Goal: Task Accomplishment & Management: Manage account settings

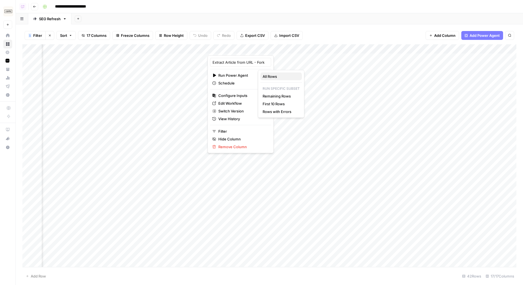
click at [277, 77] on span "All Rows" at bounding box center [280, 77] width 35 height 6
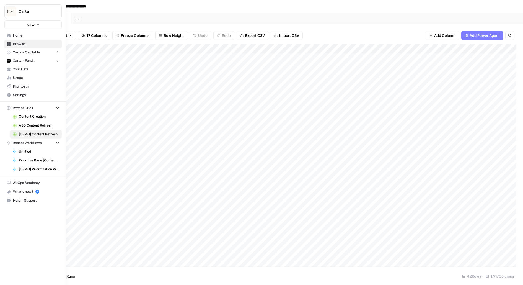
click at [20, 62] on span "Carta - Fund Administration" at bounding box center [33, 60] width 41 height 5
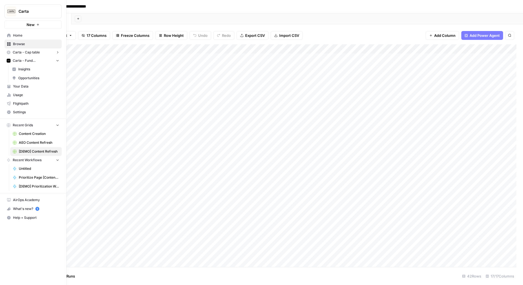
click at [23, 70] on span "Insights" at bounding box center [38, 69] width 41 height 5
click at [21, 77] on span "Opportunities" at bounding box center [38, 78] width 41 height 5
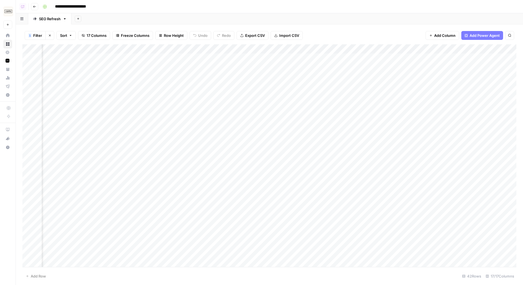
scroll to position [0, 280]
click at [337, 101] on div "Add Column" at bounding box center [269, 155] width 494 height 222
click at [323, 49] on div "Add Column" at bounding box center [269, 155] width 494 height 222
click at [312, 94] on span "Hide Column" at bounding box center [328, 96] width 48 height 6
click at [276, 60] on div "Add Column" at bounding box center [269, 155] width 494 height 222
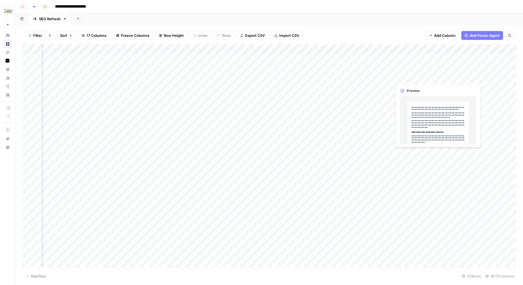
click at [437, 71] on div "Add Column" at bounding box center [269, 155] width 494 height 222
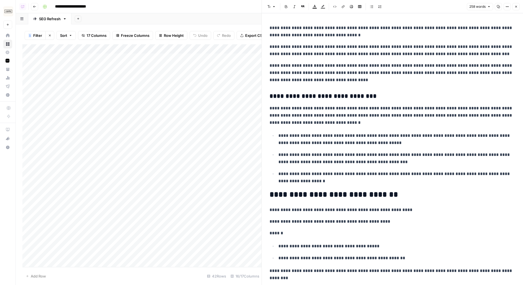
click at [174, 71] on div "Add Column" at bounding box center [141, 155] width 239 height 222
click at [515, 4] on button "Close" at bounding box center [515, 6] width 7 height 7
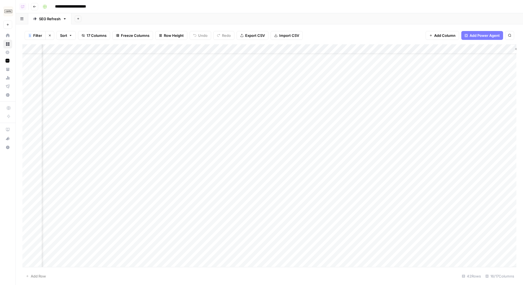
scroll to position [22, 464]
click at [241, 69] on div "Add Column" at bounding box center [269, 155] width 494 height 222
click at [255, 80] on div "Add Column" at bounding box center [269, 155] width 494 height 222
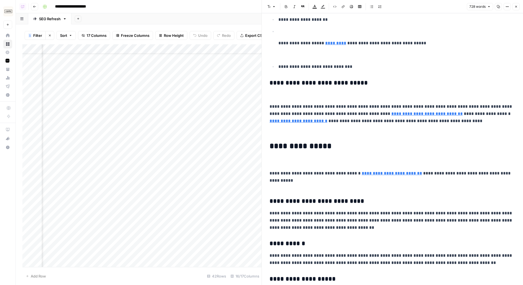
scroll to position [902, 0]
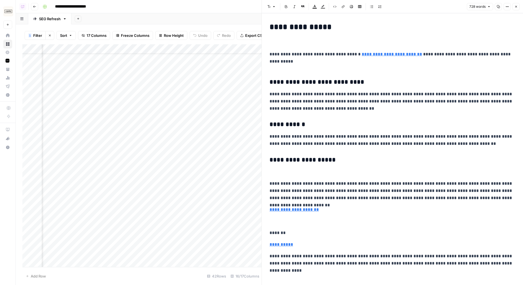
click at [517, 9] on button "Close" at bounding box center [515, 6] width 7 height 7
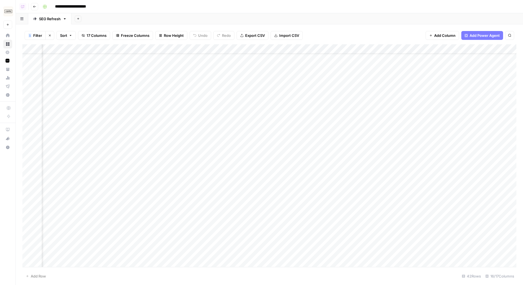
scroll to position [22, 94]
click at [80, 79] on div "Add Column" at bounding box center [269, 155] width 494 height 222
click at [106, 82] on div "Add Column" at bounding box center [269, 155] width 494 height 222
click at [258, 78] on div "Add Column" at bounding box center [269, 155] width 494 height 222
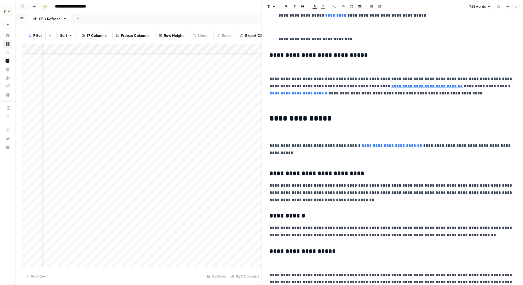
scroll to position [902, 0]
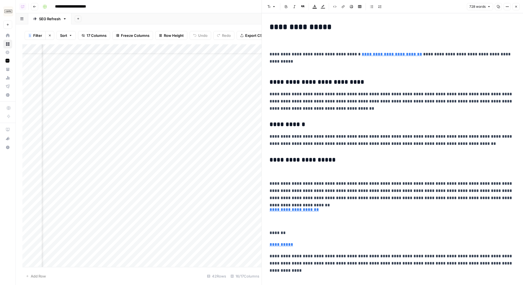
click at [515, 6] on icon "button" at bounding box center [515, 6] width 3 height 3
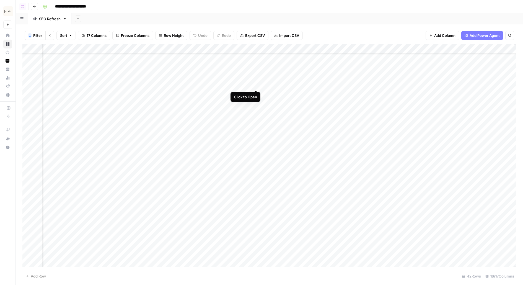
click at [258, 81] on div "Add Column" at bounding box center [269, 155] width 494 height 222
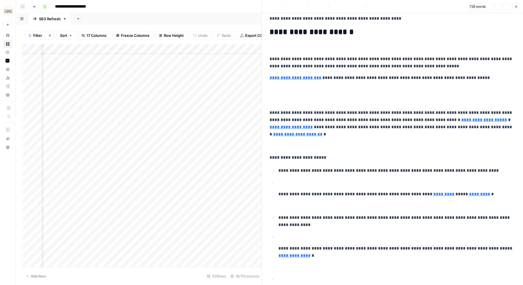
scroll to position [247, 0]
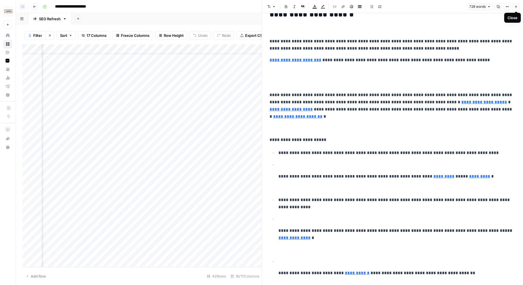
click at [518, 5] on icon "button" at bounding box center [515, 6] width 3 height 3
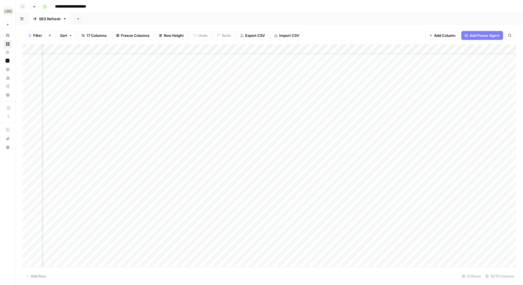
click at [256, 94] on div "Add Column" at bounding box center [269, 155] width 494 height 222
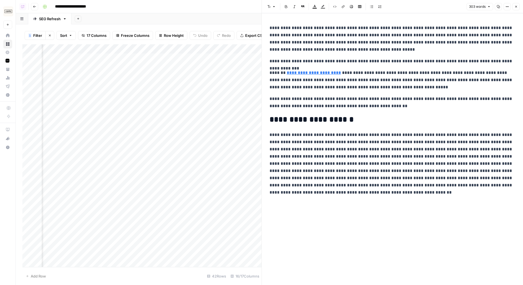
scroll to position [0, 461]
click at [517, 6] on icon "button" at bounding box center [515, 6] width 3 height 3
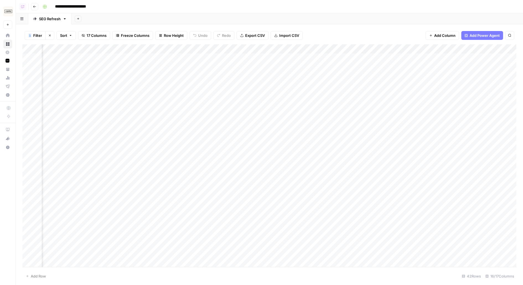
scroll to position [0, 21]
click at [156, 116] on div "Add Column" at bounding box center [269, 155] width 494 height 222
click at [377, 58] on div "Add Column" at bounding box center [269, 155] width 494 height 222
click at [366, 75] on div "Add Column" at bounding box center [269, 155] width 494 height 222
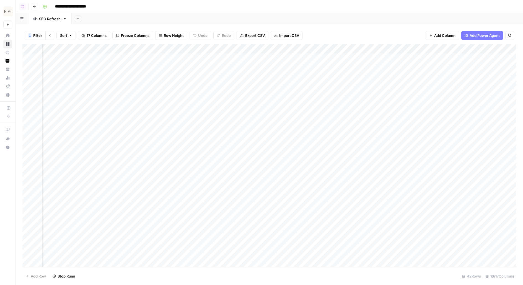
click at [362, 89] on div "Add Column" at bounding box center [269, 155] width 494 height 222
drag, startPoint x: 157, startPoint y: 59, endPoint x: 152, endPoint y: 100, distance: 42.1
click at [152, 101] on div "Add Column" at bounding box center [269, 155] width 494 height 222
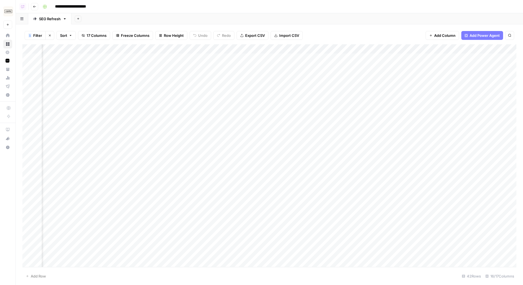
click at [431, 47] on div "Add Column" at bounding box center [269, 155] width 494 height 222
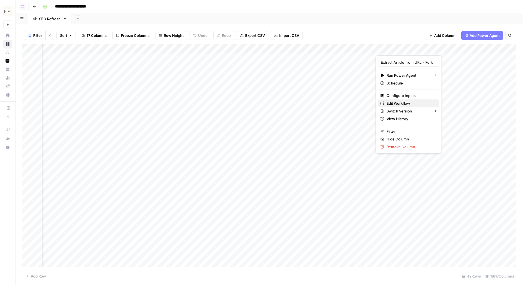
click at [395, 102] on span "Edit Workflow" at bounding box center [411, 103] width 48 height 6
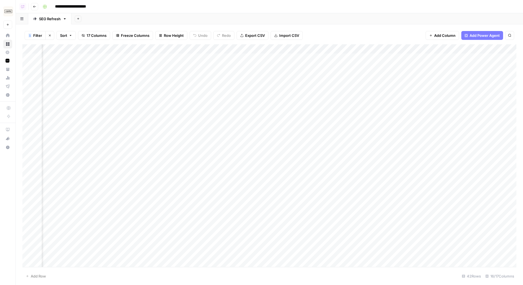
scroll to position [0, 490]
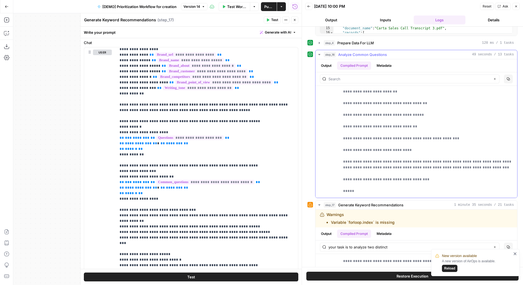
click at [341, 55] on span "Analyze Common Questions" at bounding box center [362, 55] width 49 height 6
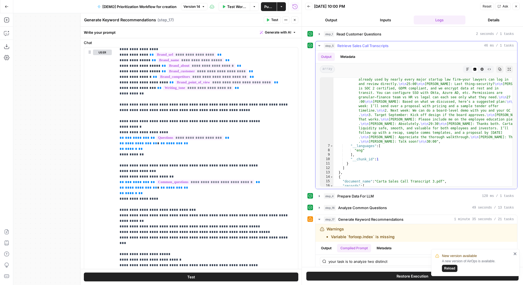
click at [343, 45] on span "Retrieve Sales Call Transcripts" at bounding box center [362, 46] width 51 height 6
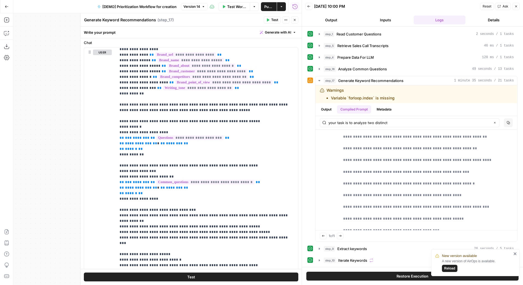
click at [362, 30] on button "step_1 Read Customer Questions 2 seconds / 1 tasks" at bounding box center [416, 34] width 202 height 9
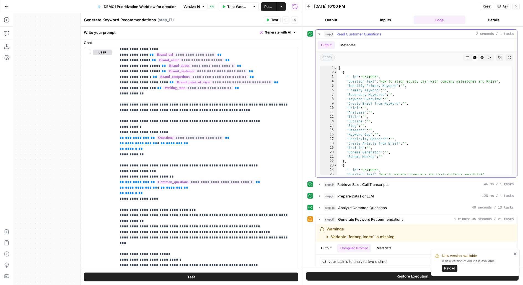
click at [362, 30] on button "step_1 Read Customer Questions 2 seconds / 1 tasks" at bounding box center [416, 34] width 202 height 9
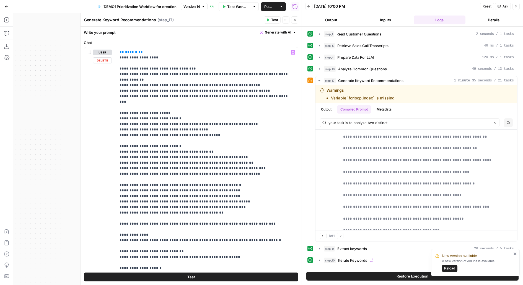
scroll to position [156, 0]
click at [361, 78] on span "Generate Keyword Recommendations" at bounding box center [370, 81] width 65 height 6
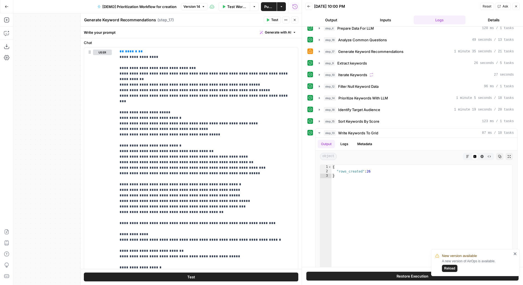
scroll to position [38, 0]
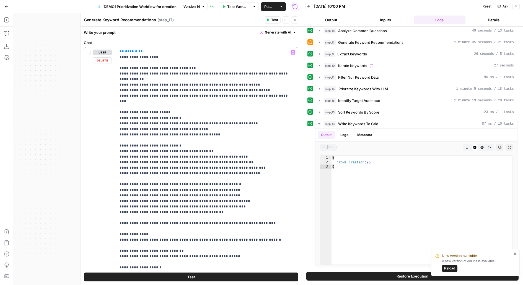
drag, startPoint x: 116, startPoint y: 142, endPoint x: 252, endPoint y: 157, distance: 136.7
click at [252, 157] on div "**********" at bounding box center [207, 159] width 182 height 225
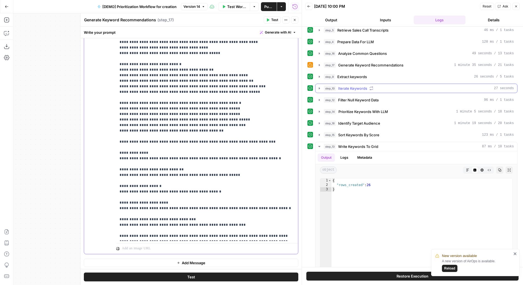
scroll to position [11, 0]
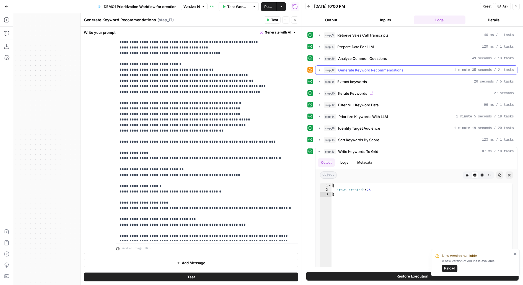
click at [398, 67] on span "Generate Keyword Recommendations" at bounding box center [370, 70] width 65 height 6
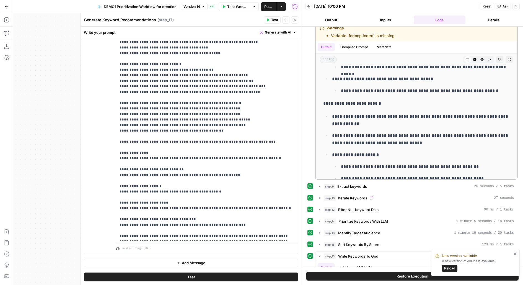
scroll to position [2459, 0]
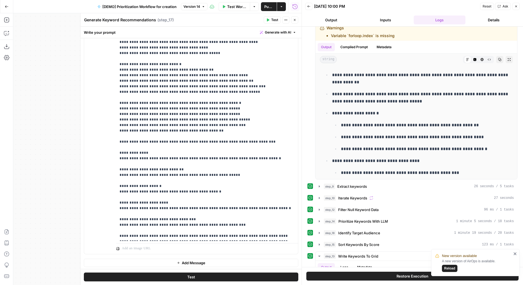
click at [291, 20] on div "Test Actions Close" at bounding box center [281, 19] width 35 height 7
click at [293, 20] on icon "button" at bounding box center [294, 19] width 3 height 3
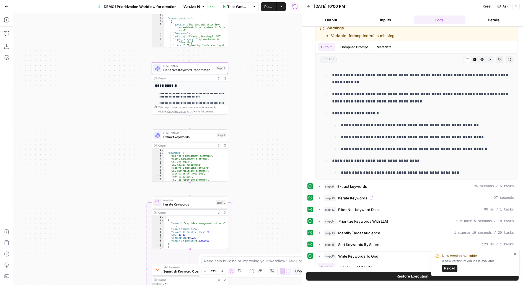
drag, startPoint x: 275, startPoint y: 151, endPoint x: 275, endPoint y: 130, distance: 20.5
click at [275, 131] on div "Workflow Set Inputs Inputs Read from Grid Read Customer Questions Step 1 Output…" at bounding box center [157, 148] width 288 height 271
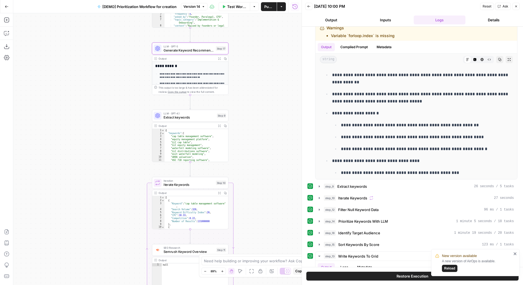
drag, startPoint x: 245, startPoint y: 164, endPoint x: 245, endPoint y: 76, distance: 87.7
click at [245, 76] on div "Workflow Set Inputs Inputs Read from Grid Read Customer Questions Step 1 Output…" at bounding box center [157, 148] width 288 height 271
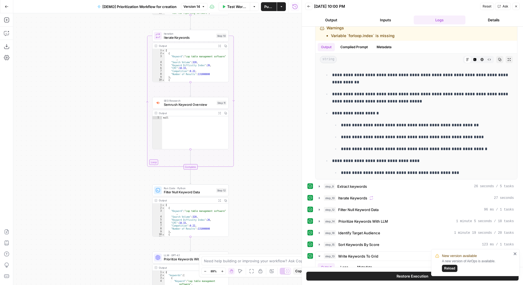
drag, startPoint x: 250, startPoint y: 109, endPoint x: 251, endPoint y: 1, distance: 108.7
click at [251, 18] on div "Workflow Set Inputs Inputs Read from Grid Read Customer Questions Step 1 Output…" at bounding box center [157, 148] width 288 height 271
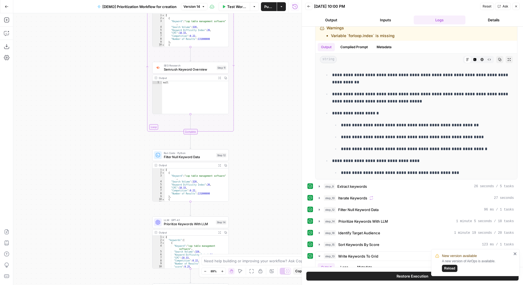
drag, startPoint x: 259, startPoint y: 117, endPoint x: 259, endPoint y: 51, distance: 66.4
click at [259, 51] on div "Workflow Set Inputs Inputs Read from Grid Read Customer Questions Step 1 Output…" at bounding box center [157, 148] width 288 height 271
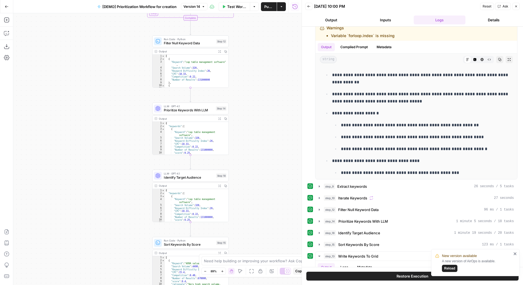
drag, startPoint x: 244, startPoint y: 115, endPoint x: 244, endPoint y: 53, distance: 61.7
click at [244, 53] on div "Workflow Set Inputs Inputs Read from Grid Read Customer Questions Step 1 Output…" at bounding box center [157, 148] width 288 height 271
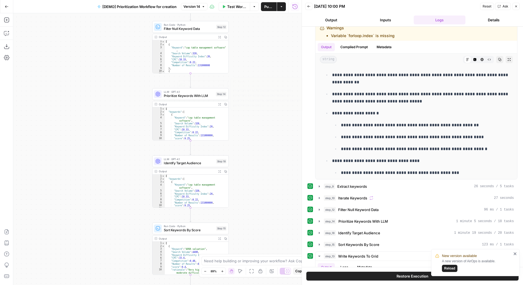
click at [210, 96] on span "Prioritize Keywords With LLM" at bounding box center [189, 95] width 50 height 5
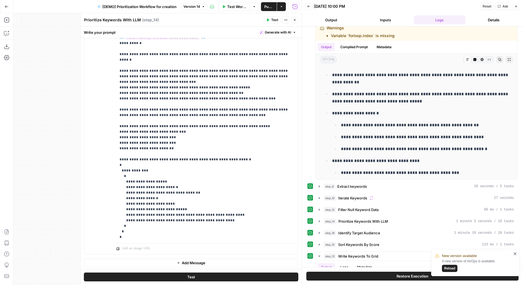
scroll to position [115, 0]
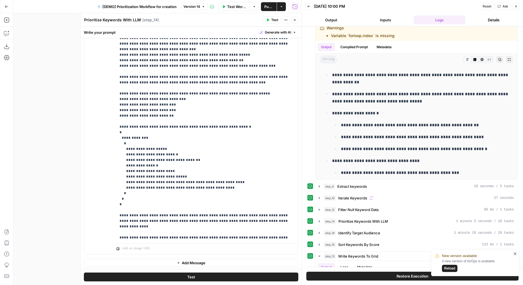
click at [292, 20] on button "Close" at bounding box center [294, 19] width 7 height 7
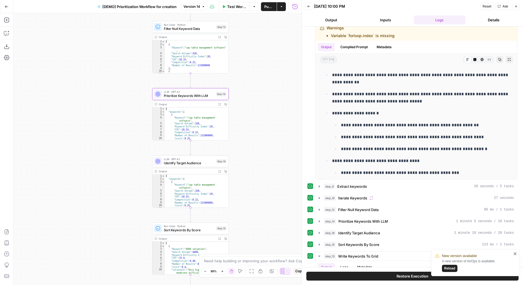
drag, startPoint x: 256, startPoint y: 155, endPoint x: 256, endPoint y: 111, distance: 44.3
click at [256, 111] on div "Workflow Set Inputs Inputs Read from Grid Read Customer Questions Step 1 Output…" at bounding box center [157, 148] width 288 height 271
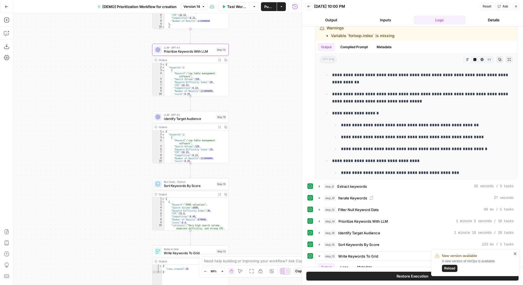
click at [208, 123] on div "LLM · GPT-4.1 Identify Target Audience Step 18 Copy step Delete step Edit Note …" at bounding box center [190, 117] width 76 height 12
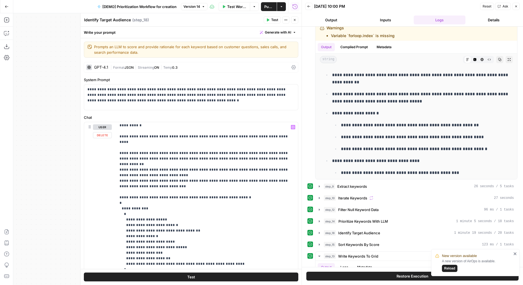
scroll to position [128, 0]
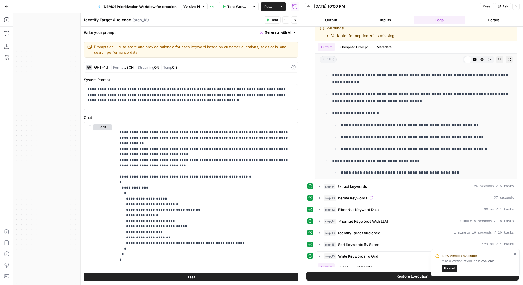
click at [296, 17] on button "Close" at bounding box center [294, 19] width 7 height 7
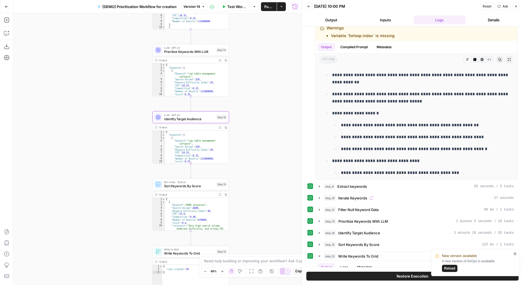
drag, startPoint x: 248, startPoint y: 146, endPoint x: 248, endPoint y: 78, distance: 68.3
click at [248, 80] on div "Workflow Set Inputs Inputs Read from Grid Read Customer Questions Step 1 Output…" at bounding box center [157, 148] width 288 height 271
